Goal: Task Accomplishment & Management: Manage account settings

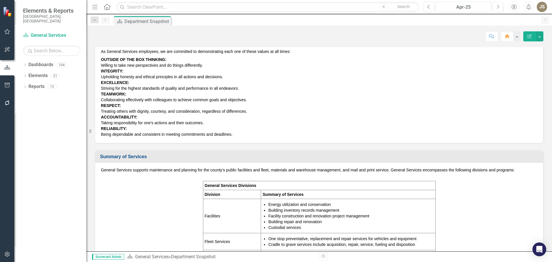
scroll to position [29, 0]
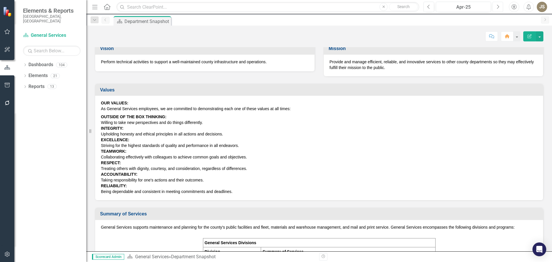
click at [500, 7] on button "Next" at bounding box center [497, 7] width 11 height 10
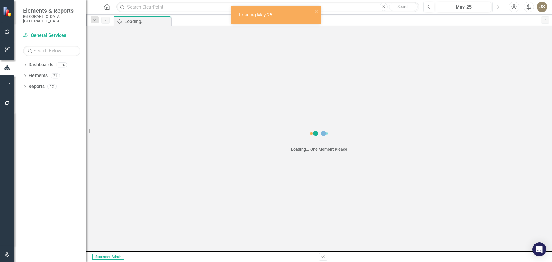
click at [500, 7] on button "Next" at bounding box center [497, 7] width 11 height 10
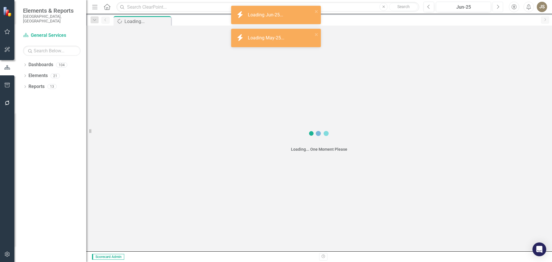
click at [500, 7] on button "Next" at bounding box center [497, 7] width 11 height 10
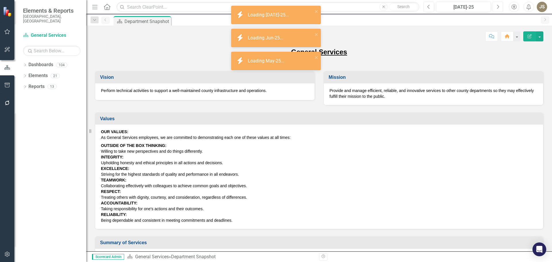
click at [497, 8] on icon "Next" at bounding box center [497, 6] width 3 height 5
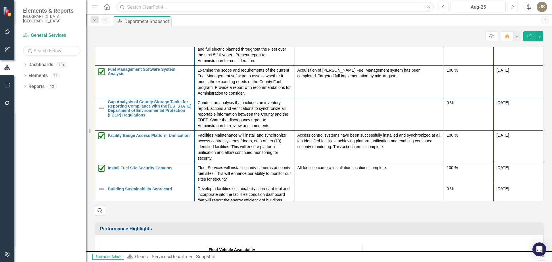
scroll to position [632, 0]
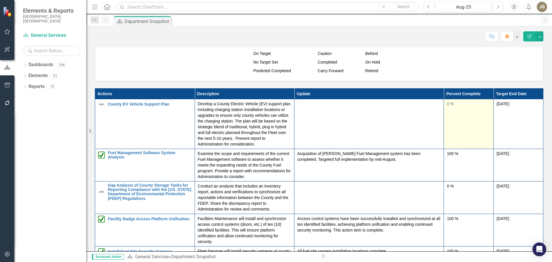
click at [445, 109] on td "0 %" at bounding box center [469, 124] width 50 height 50
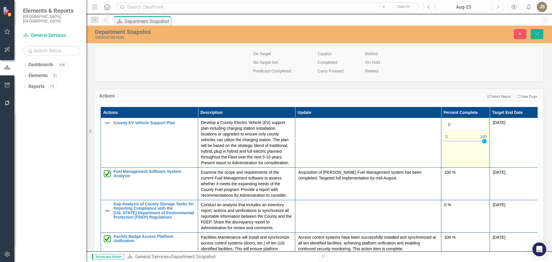
type input "100"
click at [485, 139] on div at bounding box center [465, 142] width 43 height 7
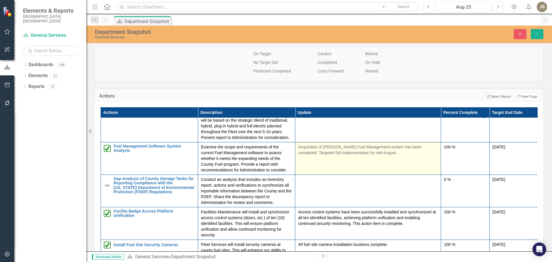
scroll to position [0, 0]
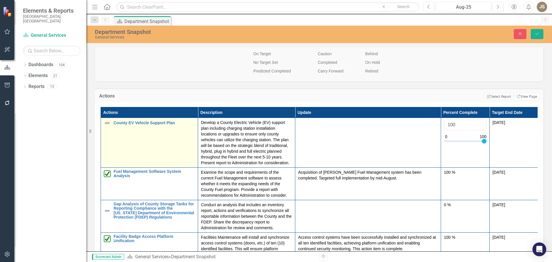
click at [107, 122] on img at bounding box center [107, 123] width 7 height 7
click at [106, 124] on img at bounding box center [107, 123] width 7 height 7
click at [117, 126] on div "County EV Vehicle Support Plan" at bounding box center [149, 123] width 91 height 7
click at [117, 126] on icon "Expand" at bounding box center [117, 125] width 6 height 5
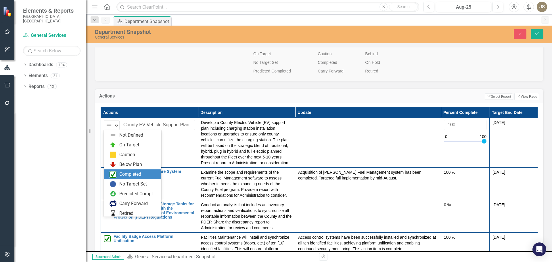
click at [126, 170] on div "Completed" at bounding box center [132, 174] width 57 height 10
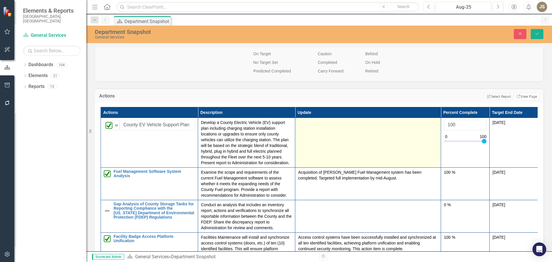
click at [363, 138] on td at bounding box center [368, 143] width 146 height 50
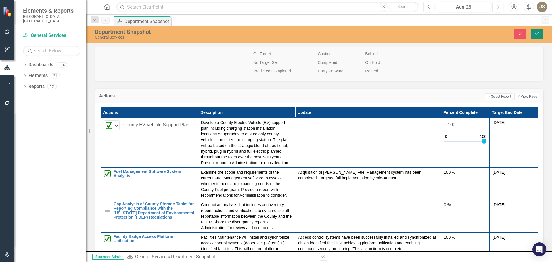
click at [540, 34] on button "Save" at bounding box center [536, 34] width 13 height 10
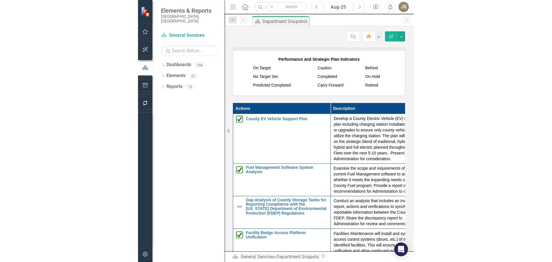
scroll to position [603, 0]
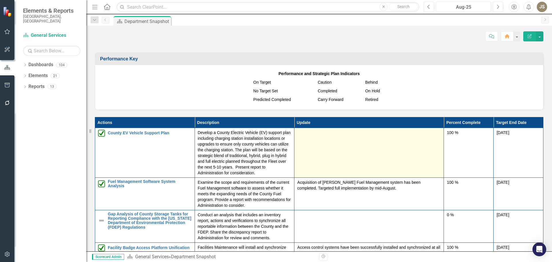
click at [300, 139] on td at bounding box center [368, 153] width 149 height 50
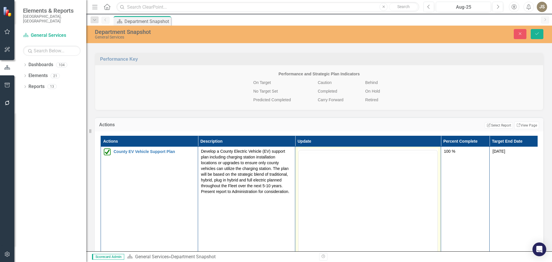
scroll to position [0, 0]
drag, startPoint x: 607, startPoint y: 319, endPoint x: 318, endPoint y: 176, distance: 322.7
click at [318, 176] on body "Rich Text Area. Press ALT-0 for help." at bounding box center [368, 207] width 139 height 86
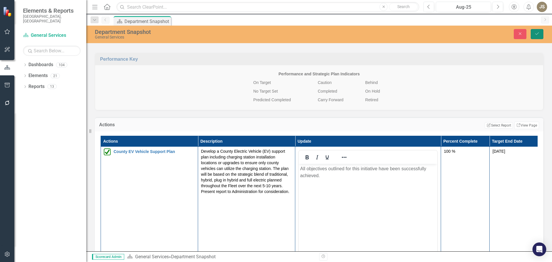
click at [535, 32] on icon "Save" at bounding box center [536, 34] width 5 height 4
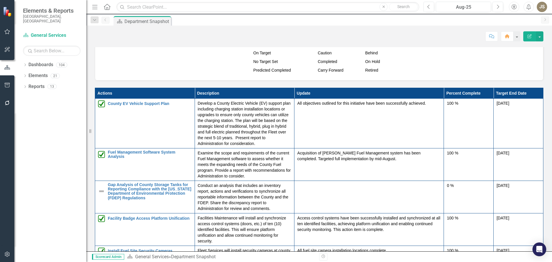
scroll to position [632, 0]
